Goal: Task Accomplishment & Management: Manage account settings

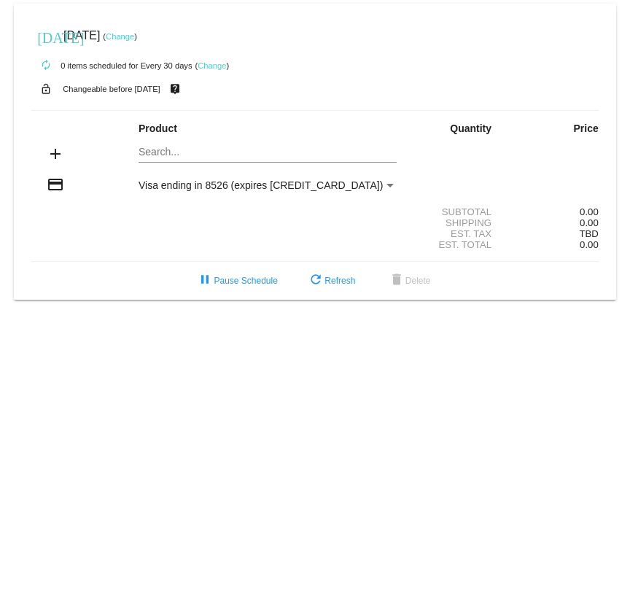
click at [211, 66] on link "Change" at bounding box center [212, 65] width 28 height 9
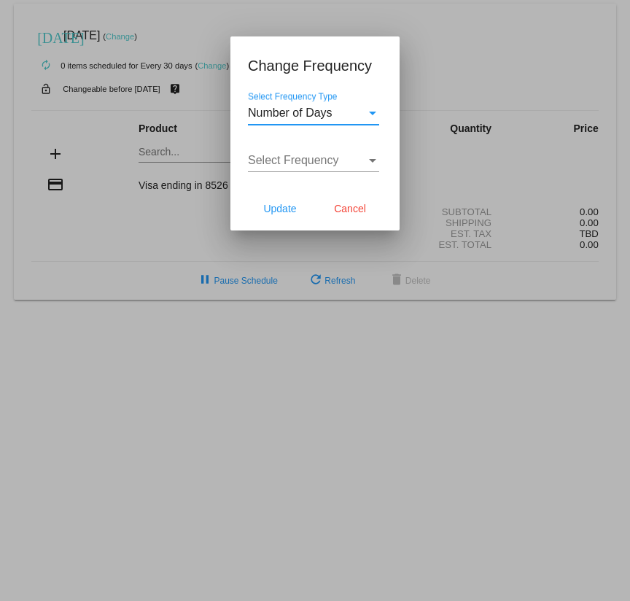
click at [373, 112] on div "Select Frequency Type" at bounding box center [372, 114] width 7 height 4
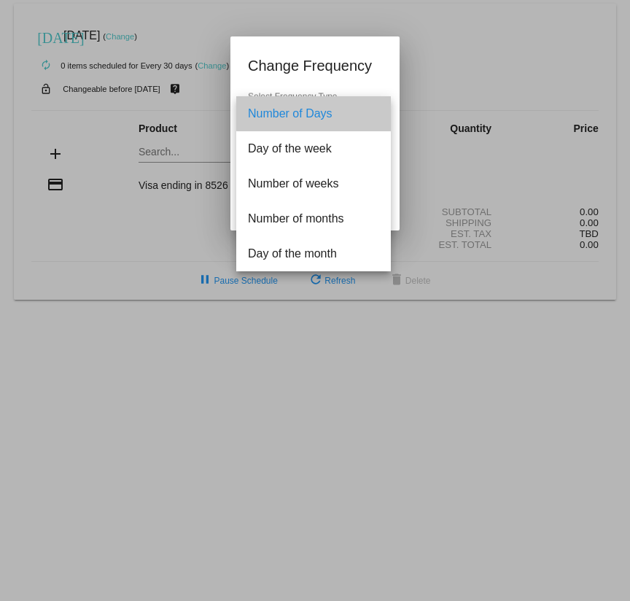
click at [321, 111] on span "Number of Days" at bounding box center [313, 113] width 131 height 35
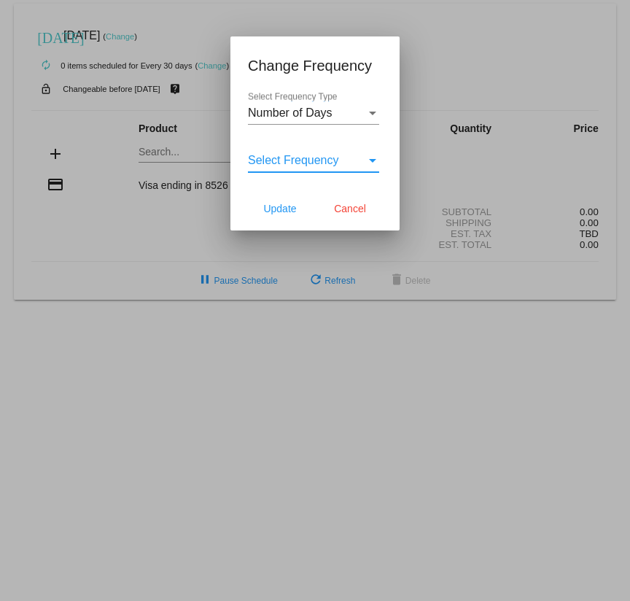
click at [370, 160] on div "Select Frequency" at bounding box center [372, 161] width 7 height 4
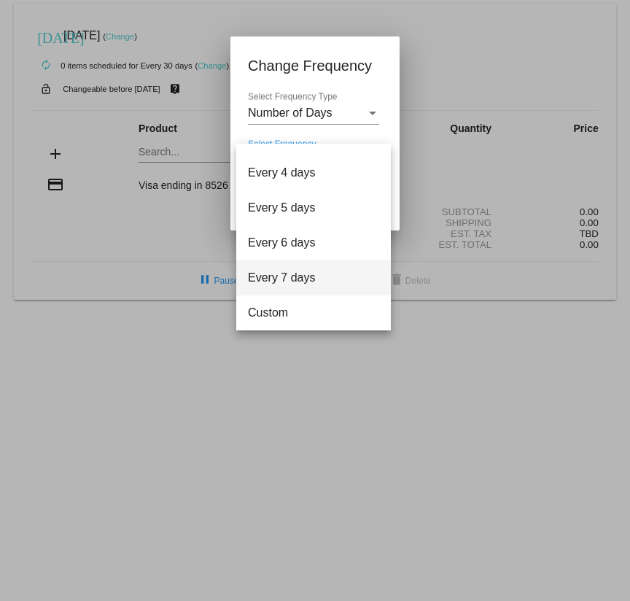
scroll to position [58, 0]
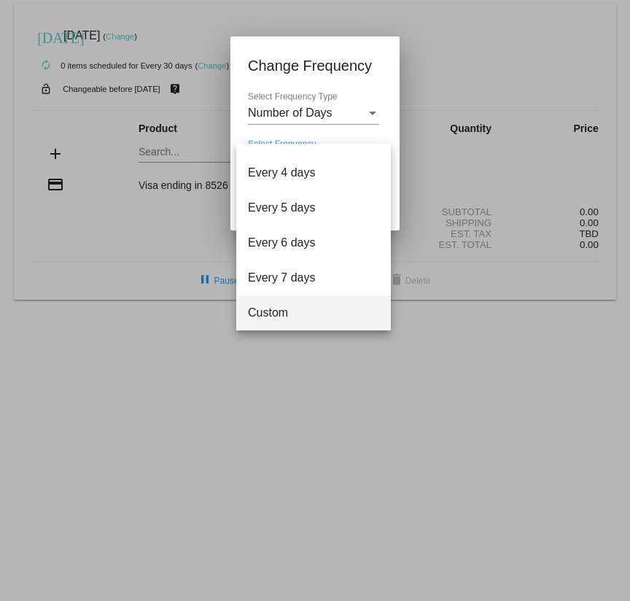
click at [267, 323] on span "Custom" at bounding box center [313, 312] width 131 height 35
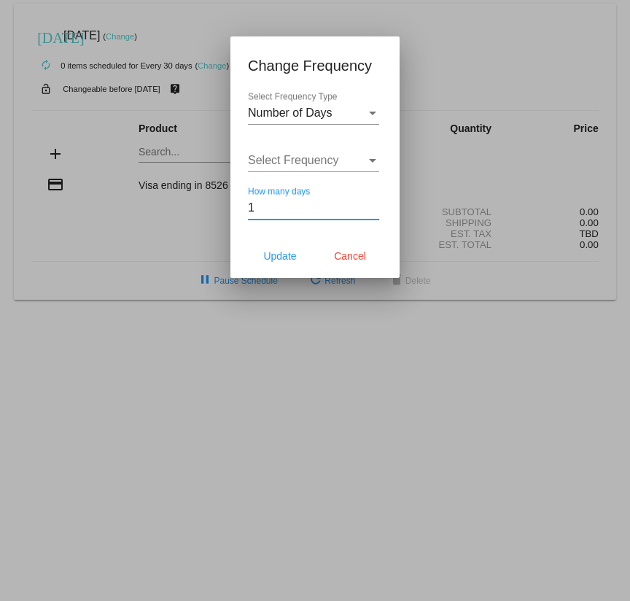
click at [376, 206] on input "1" at bounding box center [313, 207] width 131 height 13
click at [376, 206] on input "2" at bounding box center [313, 207] width 131 height 13
click at [376, 206] on input "3" at bounding box center [313, 207] width 131 height 13
click at [376, 206] on input "4" at bounding box center [313, 207] width 131 height 13
click at [376, 206] on input "68" at bounding box center [313, 207] width 131 height 13
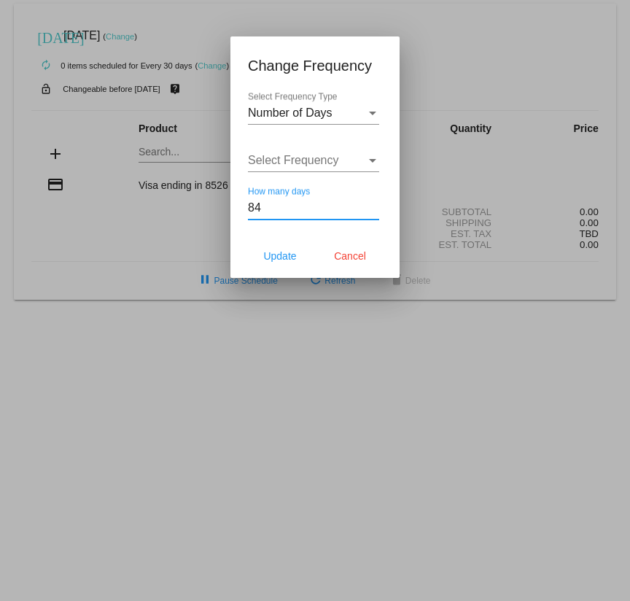
click at [376, 206] on input "84" at bounding box center [313, 207] width 131 height 13
click at [376, 206] on input "85" at bounding box center [313, 207] width 131 height 13
click at [376, 206] on input "86" at bounding box center [313, 207] width 131 height 13
click at [376, 206] on input "87" at bounding box center [313, 207] width 131 height 13
click at [376, 206] on input "88" at bounding box center [313, 207] width 131 height 13
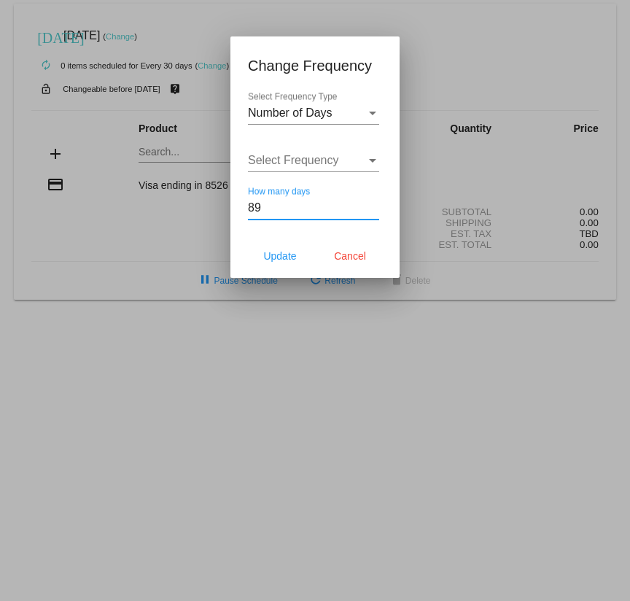
click at [376, 206] on input "89" at bounding box center [313, 207] width 131 height 13
type input "90"
click at [376, 206] on input "90" at bounding box center [313, 207] width 131 height 13
click at [282, 263] on button "Update" at bounding box center [280, 256] width 64 height 26
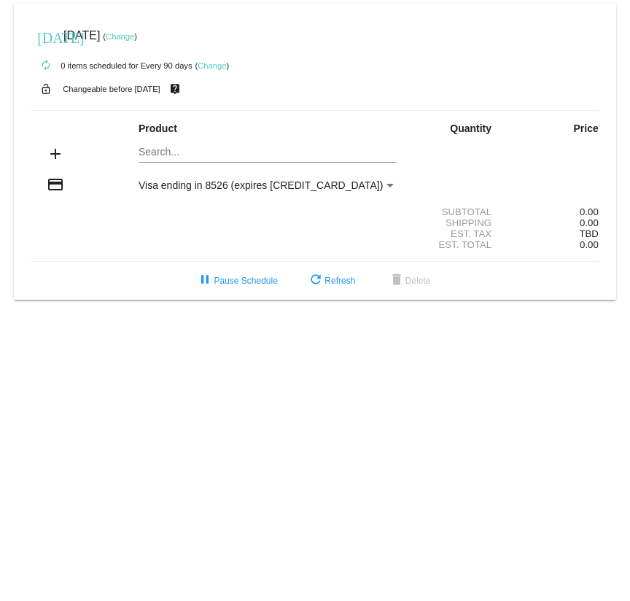
click at [134, 35] on link "Change" at bounding box center [120, 36] width 28 height 9
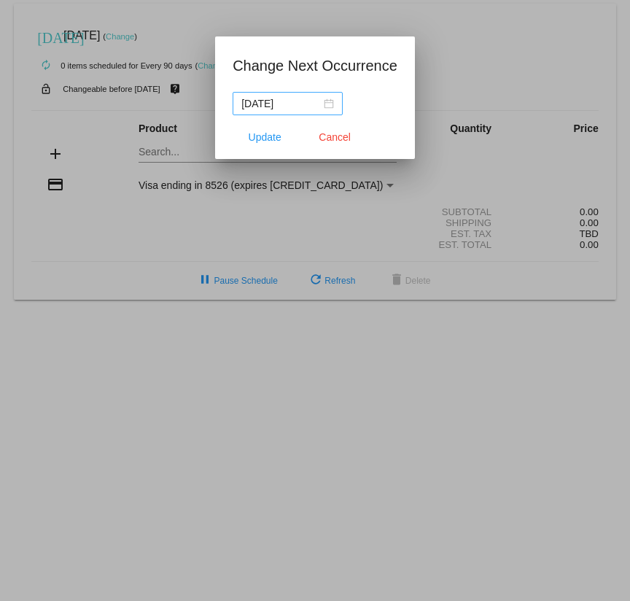
click at [319, 102] on div "2025-09-15" at bounding box center [287, 104] width 93 height 16
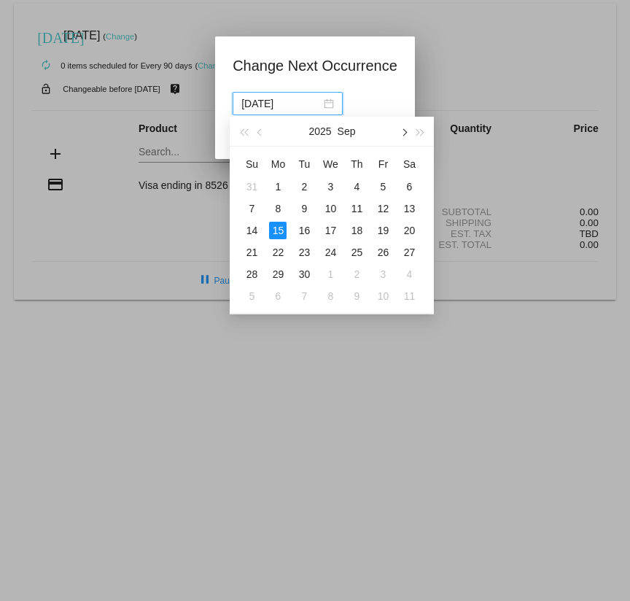
click at [402, 131] on span "button" at bounding box center [403, 132] width 7 height 7
click at [403, 132] on span "button" at bounding box center [403, 132] width 7 height 7
click at [410, 228] on div "15" at bounding box center [409, 231] width 18 height 18
type input "2025-11-15"
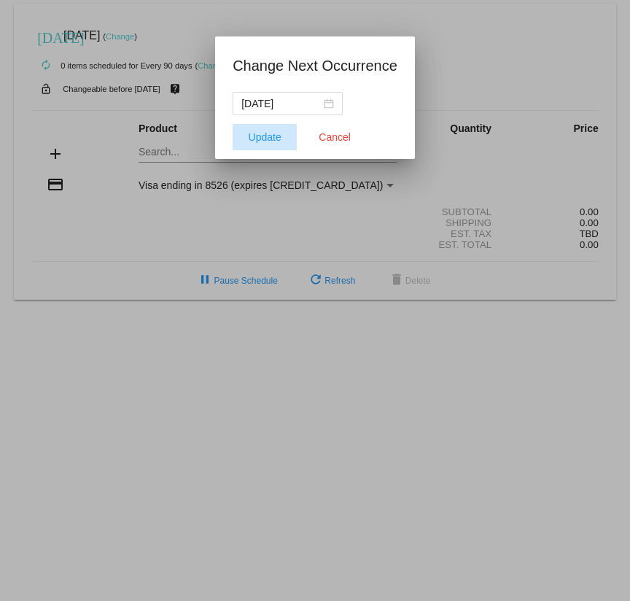
click at [260, 139] on span "Update" at bounding box center [265, 137] width 33 height 12
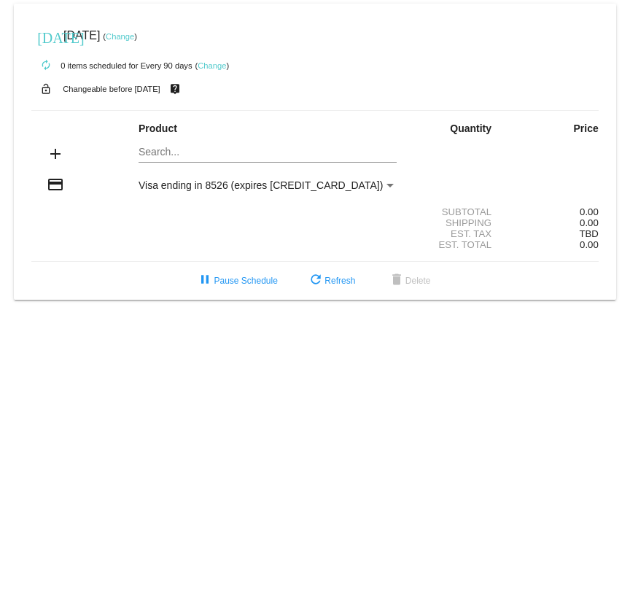
click at [56, 154] on mat-icon "add" at bounding box center [56, 154] width 18 height 18
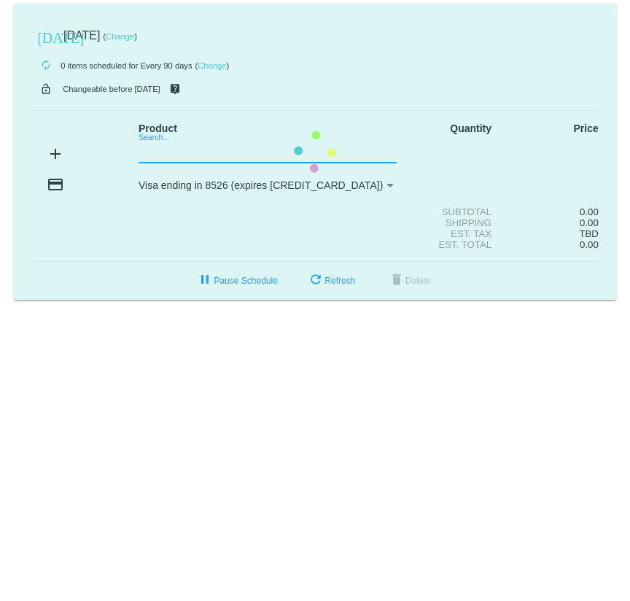
click at [151, 150] on mat-card "today Nov 15 2025 ( Change ) autorenew 0 items scheduled for Every 90 days ( Ch…" at bounding box center [315, 152] width 602 height 296
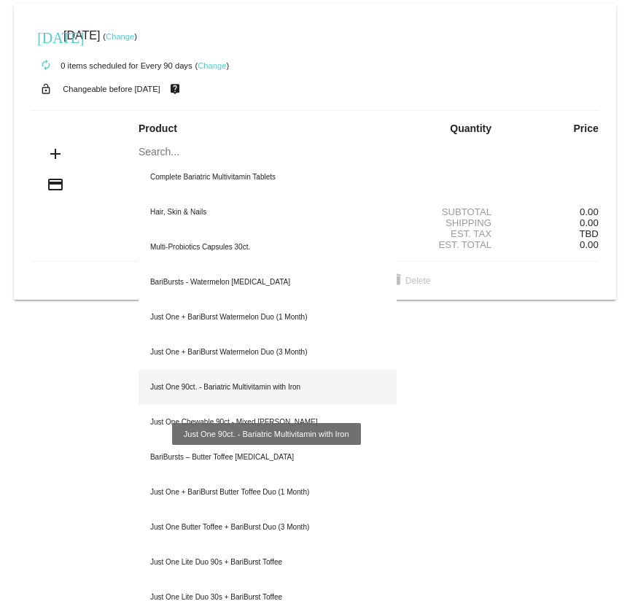
click at [207, 387] on div "Just One 90ct. - Bariatric Multivitamin with Iron" at bounding box center [268, 387] width 259 height 35
